Goal: Information Seeking & Learning: Learn about a topic

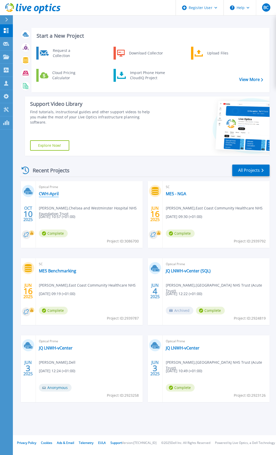
click at [47, 194] on link "CWH-April" at bounding box center [49, 193] width 20 height 5
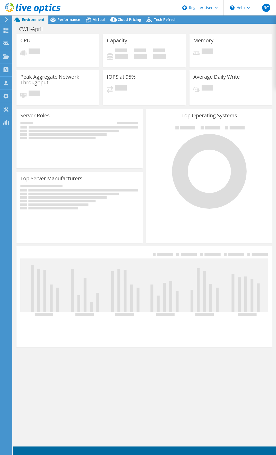
select select "USD"
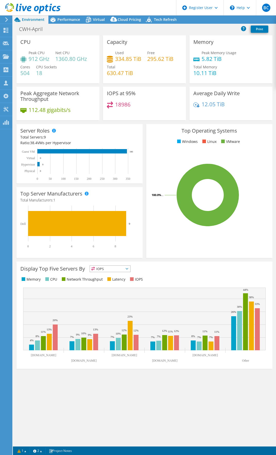
click at [125, 103] on h4 "18986" at bounding box center [122, 105] width 15 height 6
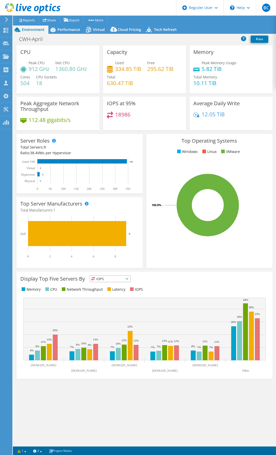
drag, startPoint x: 129, startPoint y: 103, endPoint x: 133, endPoint y: 104, distance: 4.5
click at [133, 104] on h3 "IOPS at 95%" at bounding box center [121, 104] width 29 height 6
click at [125, 118] on div "18986" at bounding box center [144, 116] width 75 height 11
copy div "18986"
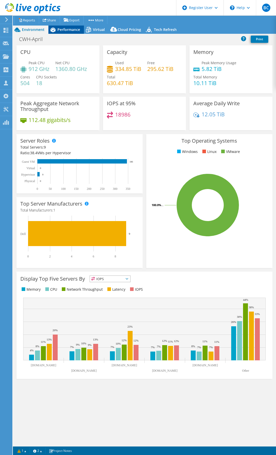
click at [65, 29] on span "Performance" at bounding box center [68, 29] width 23 height 5
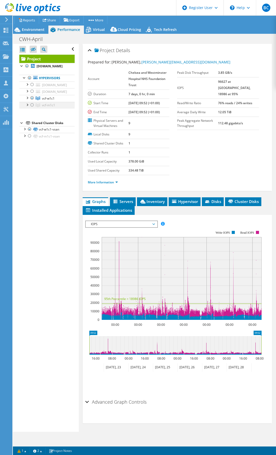
click at [27, 107] on div at bounding box center [26, 104] width 5 height 5
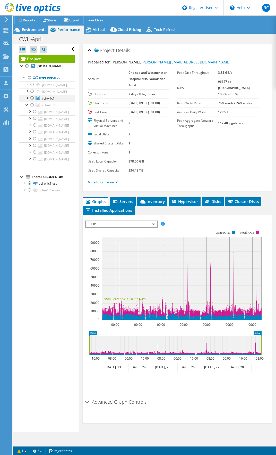
click at [27, 100] on div at bounding box center [26, 97] width 5 height 5
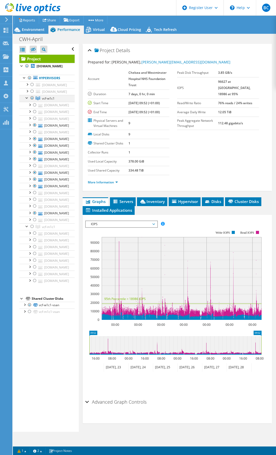
click at [27, 100] on div at bounding box center [26, 97] width 5 height 5
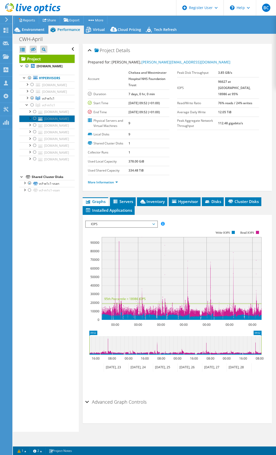
click at [48, 122] on link "[DOMAIN_NAME]" at bounding box center [46, 118] width 55 height 7
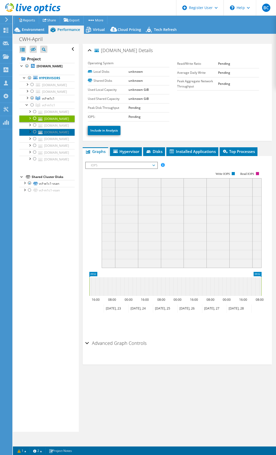
click at [62, 135] on link "[DOMAIN_NAME]" at bounding box center [46, 132] width 55 height 7
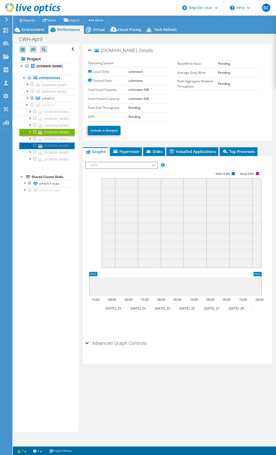
click at [66, 149] on link "[DOMAIN_NAME]" at bounding box center [46, 145] width 55 height 7
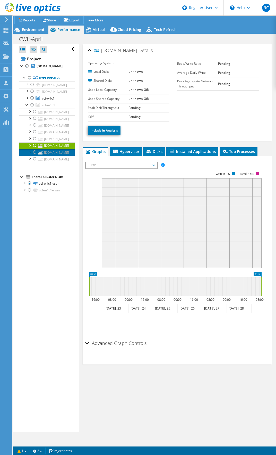
click at [63, 156] on link "[DOMAIN_NAME]" at bounding box center [46, 152] width 55 height 7
click at [34, 155] on div at bounding box center [34, 152] width 5 height 6
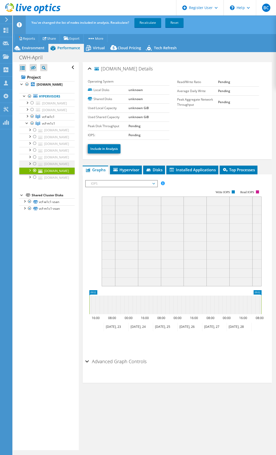
drag, startPoint x: 35, startPoint y: 199, endPoint x: 36, endPoint y: 195, distance: 3.6
click at [35, 167] on div at bounding box center [34, 164] width 5 height 6
click at [35, 153] on div at bounding box center [34, 150] width 5 height 6
click at [34, 140] on div at bounding box center [34, 137] width 5 height 6
click at [149, 21] on link "Recalculate" at bounding box center [148, 22] width 27 height 9
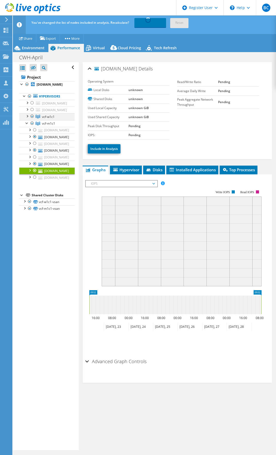
click at [28, 118] on div at bounding box center [26, 115] width 5 height 5
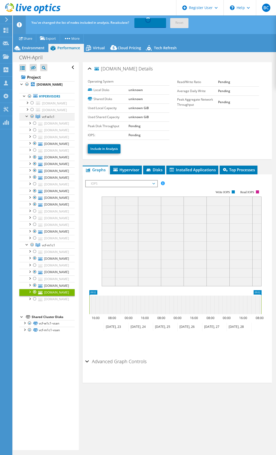
click at [28, 118] on div at bounding box center [26, 115] width 5 height 5
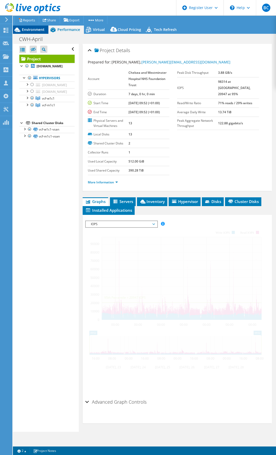
click at [32, 31] on span "Environment" at bounding box center [33, 29] width 23 height 5
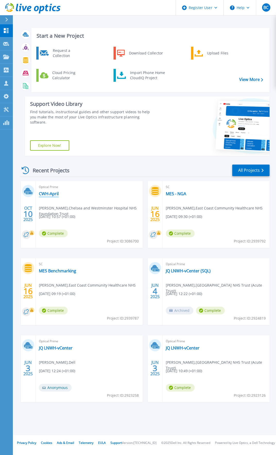
click at [56, 192] on link "CWH-April" at bounding box center [49, 193] width 20 height 5
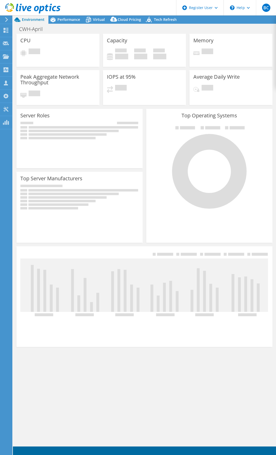
select select "USD"
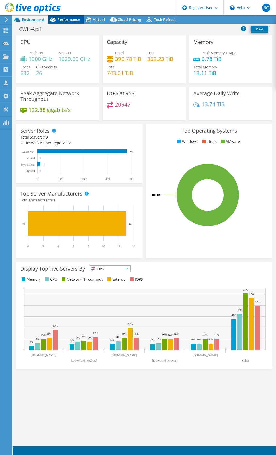
click at [70, 19] on span "Performance" at bounding box center [68, 19] width 23 height 5
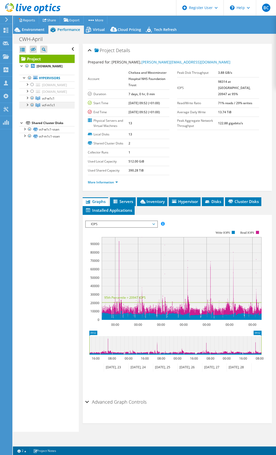
click at [31, 108] on div at bounding box center [32, 105] width 5 height 6
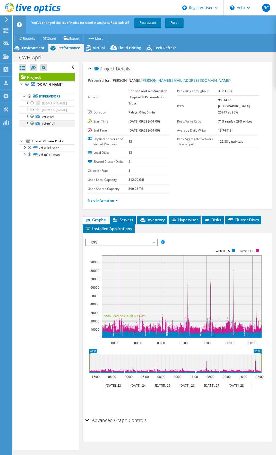
click at [32, 126] on div at bounding box center [32, 123] width 5 height 6
drag, startPoint x: 28, startPoint y: 136, endPoint x: 121, endPoint y: 93, distance: 102.8
click at [68, 127] on ul "vcf-wdwit-fr-02.chelwest.nhs.uk Local VMware Disk (mpx.vmhba0:C0:T4:L0) Local V…" at bounding box center [46, 113] width 55 height 27
click at [153, 23] on link "Recalculate" at bounding box center [148, 22] width 27 height 9
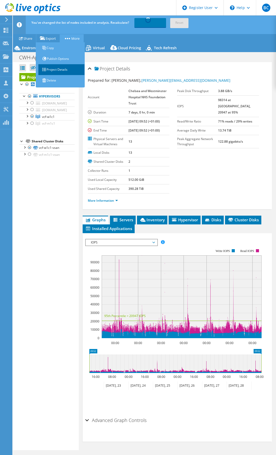
click at [72, 70] on link "Project Details" at bounding box center [61, 69] width 46 height 11
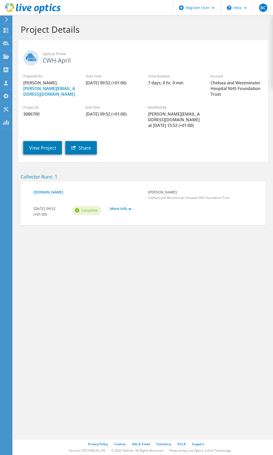
click at [32, 116] on span "3086700" at bounding box center [49, 114] width 52 height 6
copy span "3086700"
click at [45, 142] on link "View Project" at bounding box center [42, 147] width 39 height 13
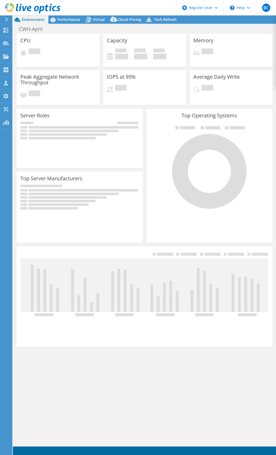
select select "USD"
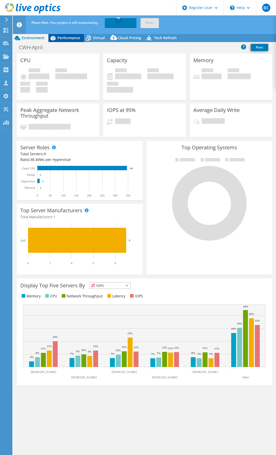
click at [69, 38] on span "Performance" at bounding box center [68, 37] width 23 height 5
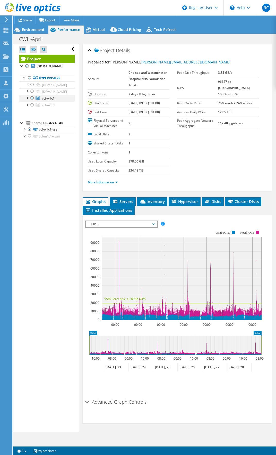
click at [31, 101] on div at bounding box center [32, 98] width 5 height 6
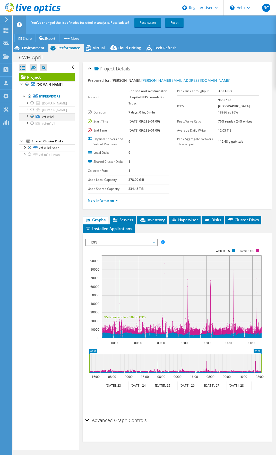
click at [33, 119] on div at bounding box center [32, 116] width 5 height 6
click at [28, 125] on div at bounding box center [26, 122] width 5 height 5
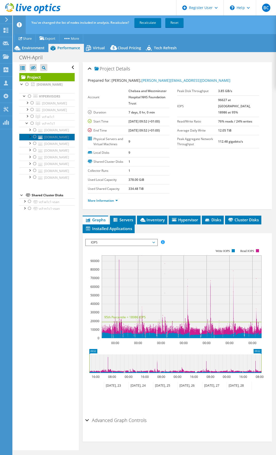
click at [65, 140] on link "[DOMAIN_NAME]" at bounding box center [46, 137] width 55 height 7
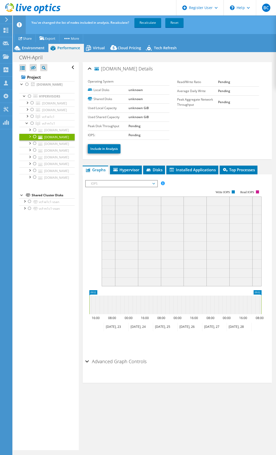
click at [36, 140] on div at bounding box center [34, 137] width 5 height 6
click at [35, 153] on div at bounding box center [34, 150] width 5 height 6
click at [35, 167] on div at bounding box center [34, 164] width 5 height 6
click at [36, 174] on div at bounding box center [34, 170] width 5 height 6
click at [155, 23] on link "Recalculate" at bounding box center [148, 22] width 27 height 9
